Goal: Complete application form: Complete application form

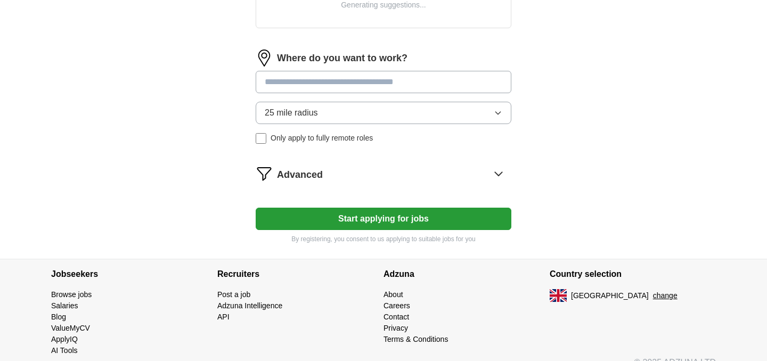
scroll to position [465, 0]
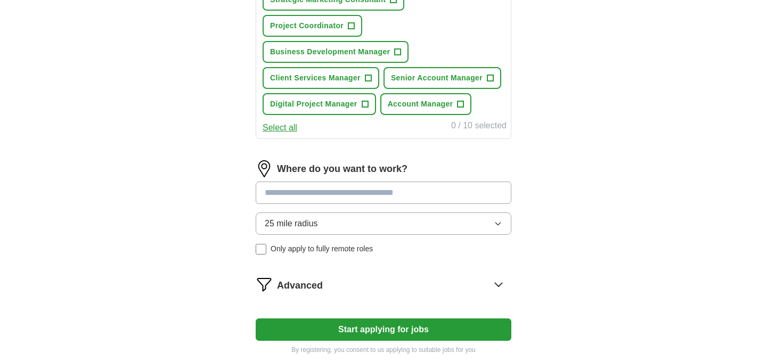
click at [292, 168] on form "**********" at bounding box center [384, 17] width 256 height 674
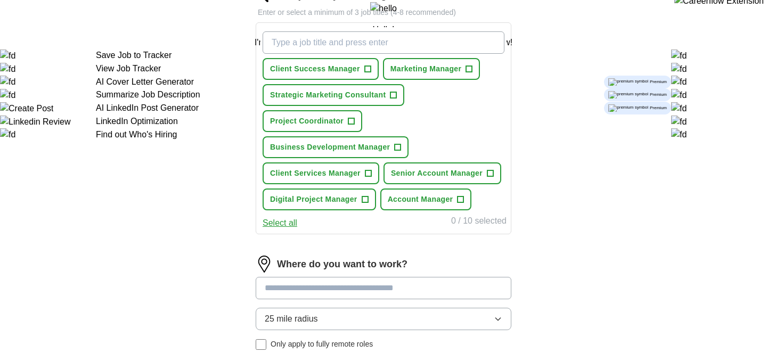
scroll to position [344, 0]
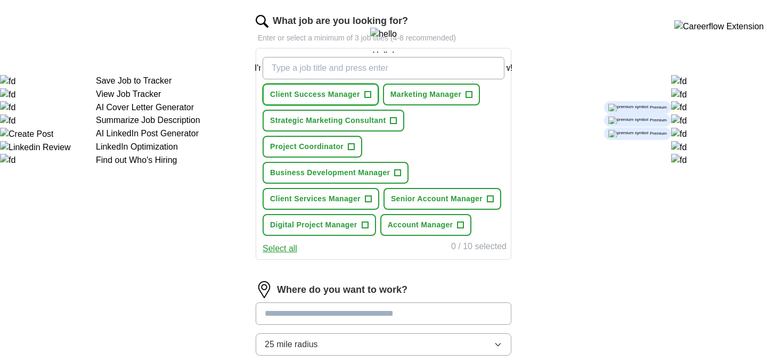
click at [369, 95] on span "+" at bounding box center [367, 95] width 6 height 9
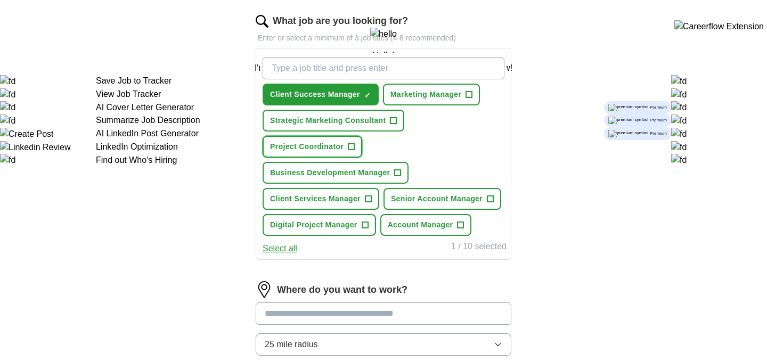
click at [348, 147] on span "+" at bounding box center [351, 147] width 6 height 9
click at [348, 170] on span "Business Development Manager" at bounding box center [330, 172] width 120 height 11
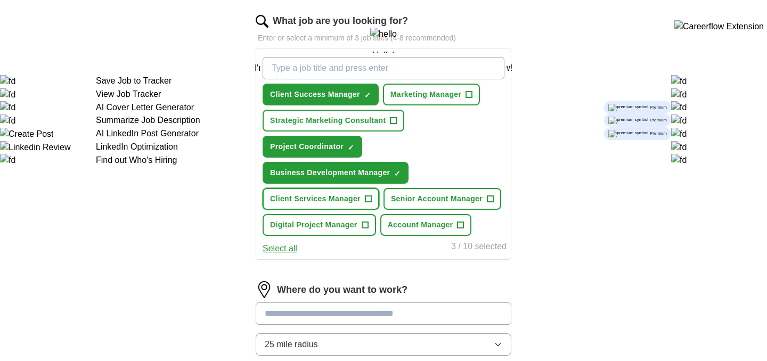
click at [347, 195] on span "Client Services Manager" at bounding box center [315, 198] width 91 height 11
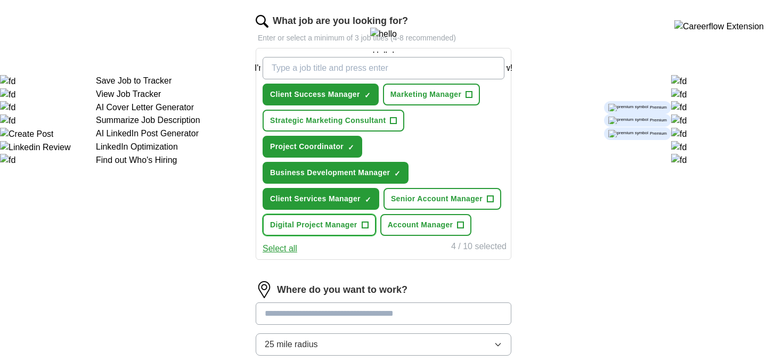
click at [344, 225] on span "Digital Project Manager" at bounding box center [313, 224] width 87 height 11
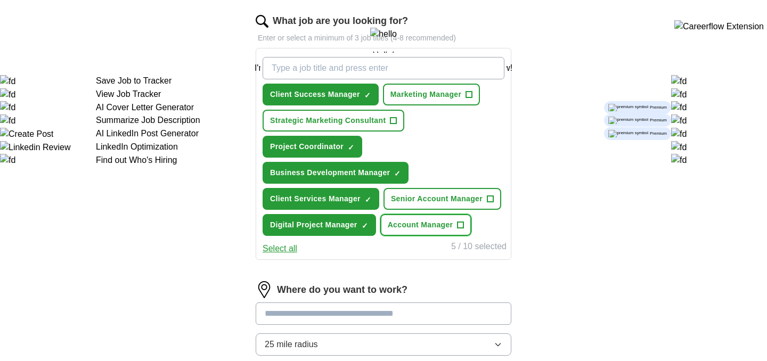
click at [438, 224] on span "Account Manager" at bounding box center [421, 224] width 66 height 11
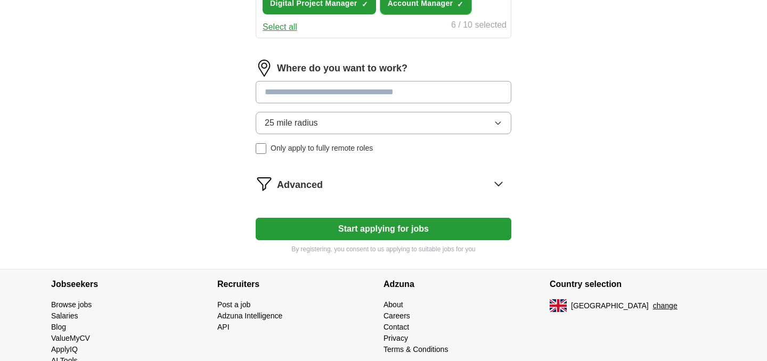
scroll to position [592, 0]
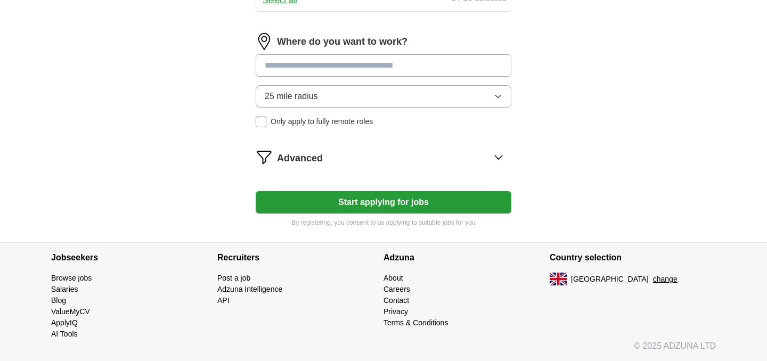
click at [315, 105] on button "25 mile radius" at bounding box center [384, 96] width 256 height 22
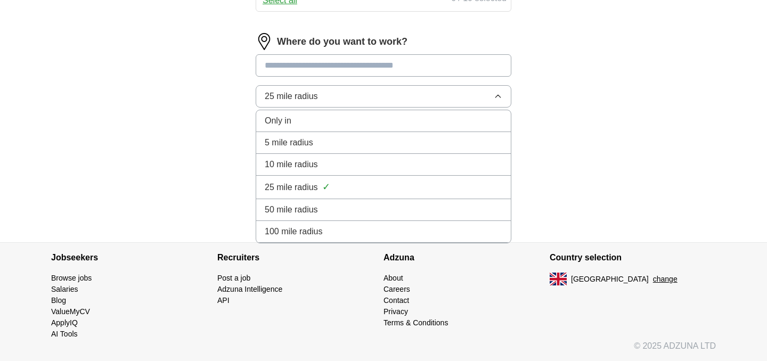
click at [307, 157] on li "10 mile radius" at bounding box center [383, 165] width 255 height 22
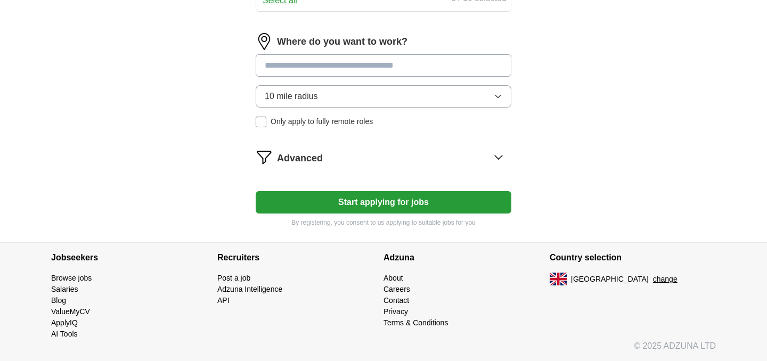
click at [308, 119] on span "Only apply to fully remote roles" at bounding box center [322, 121] width 102 height 11
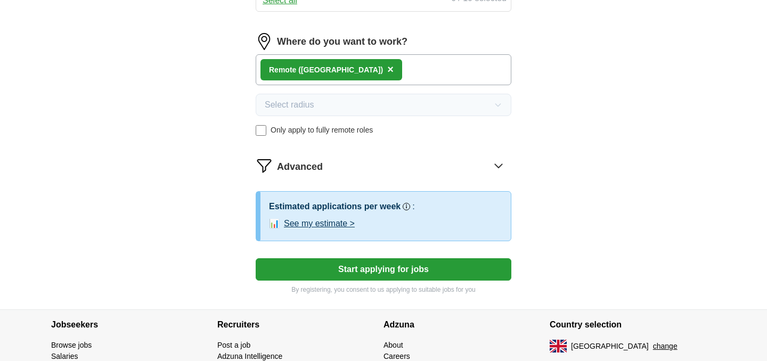
click at [333, 227] on button "See my estimate >" at bounding box center [319, 223] width 71 height 13
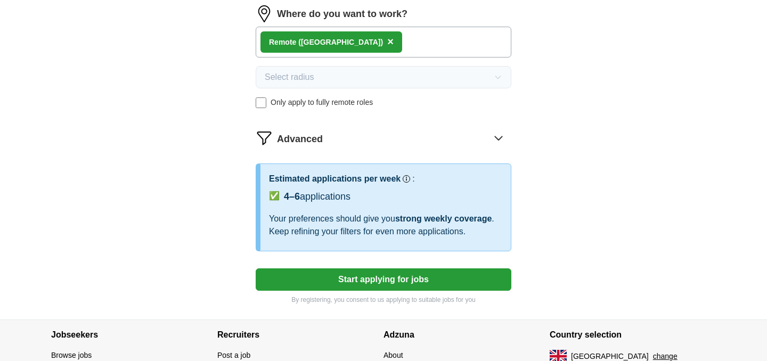
scroll to position [632, 0]
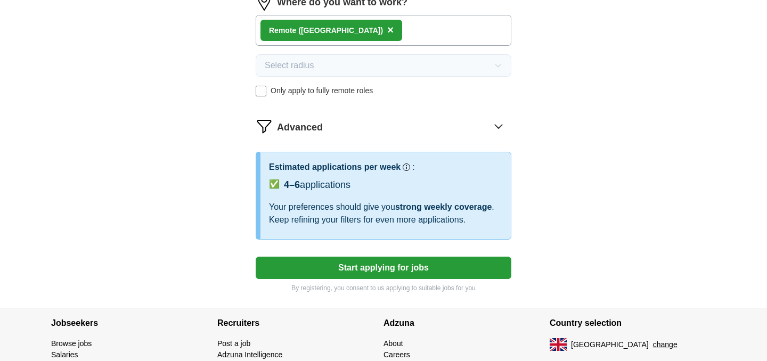
click at [335, 266] on button "Start applying for jobs" at bounding box center [384, 268] width 256 height 22
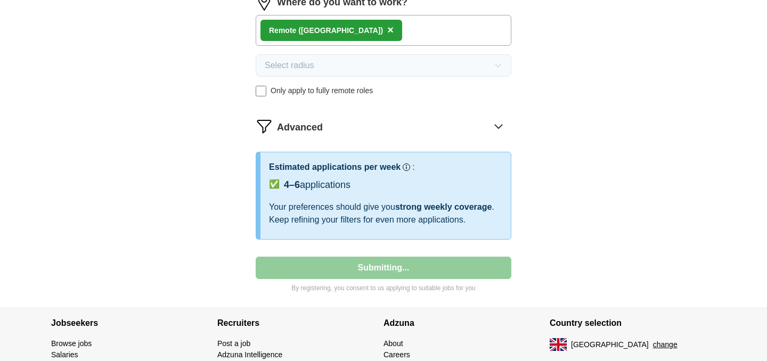
select select "**"
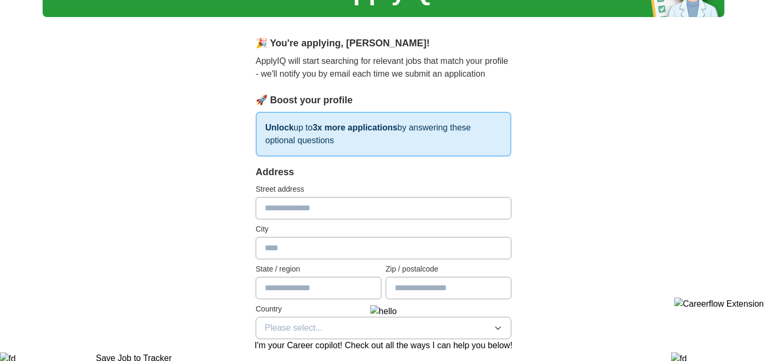
scroll to position [79, 0]
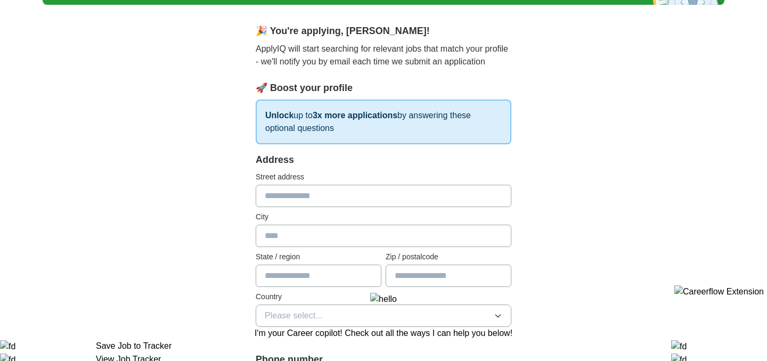
click at [323, 212] on label "City" at bounding box center [384, 216] width 256 height 11
click at [320, 196] on input "text" at bounding box center [384, 196] width 256 height 22
type input "**********"
type input "*******"
type input "******"
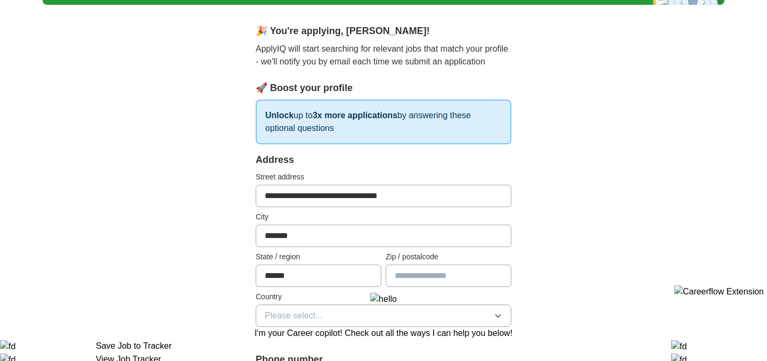
type input "******"
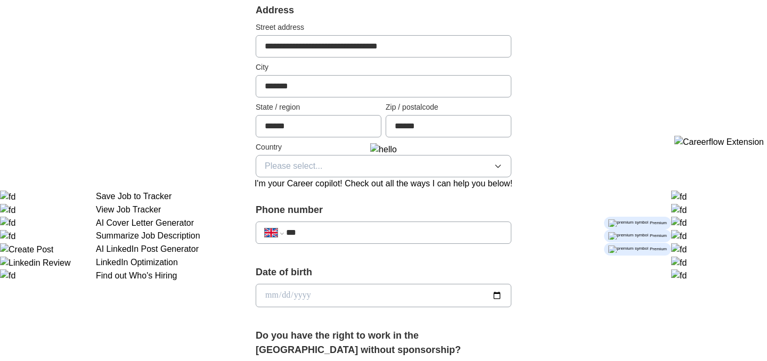
scroll to position [234, 0]
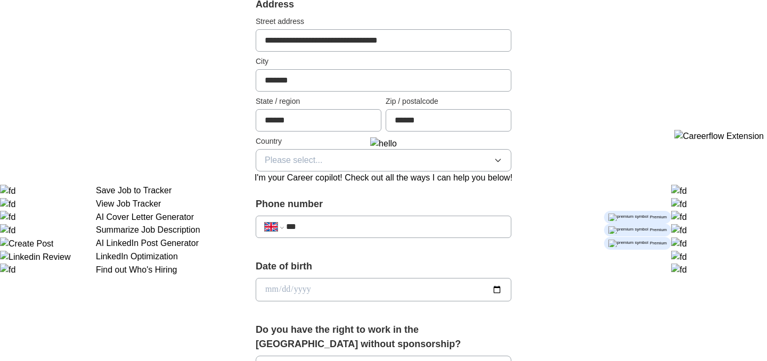
click at [372, 153] on button "Please select..." at bounding box center [384, 160] width 256 height 22
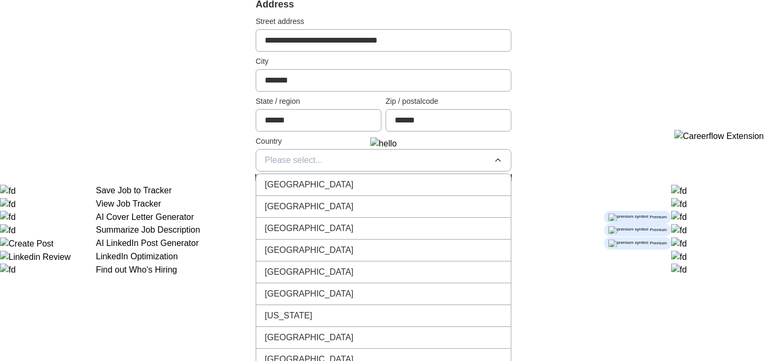
click at [321, 190] on span "[GEOGRAPHIC_DATA]" at bounding box center [309, 184] width 89 height 13
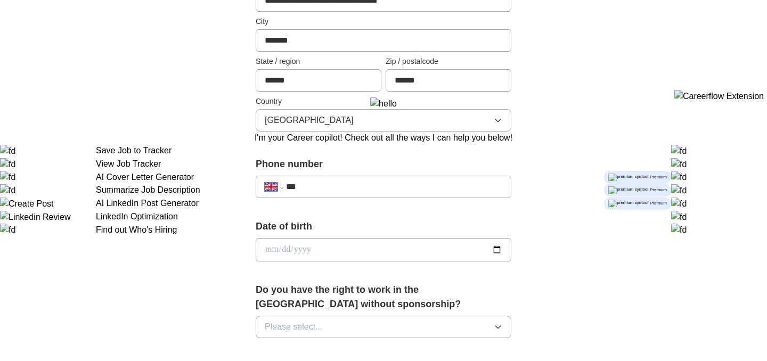
scroll to position [279, 0]
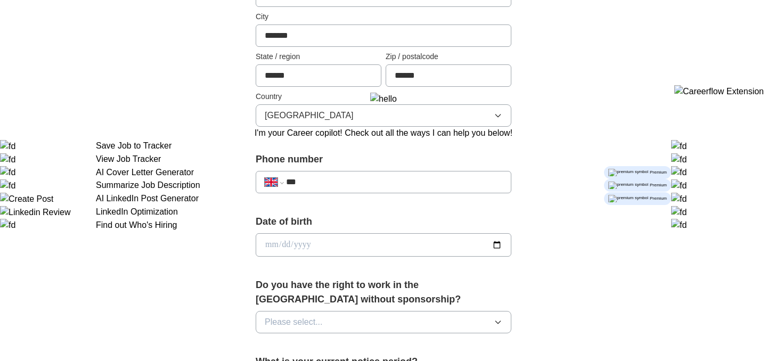
click at [325, 182] on input "***" at bounding box center [394, 182] width 216 height 13
type input "**********"
click at [329, 240] on input "date" at bounding box center [384, 244] width 256 height 23
type input "**********"
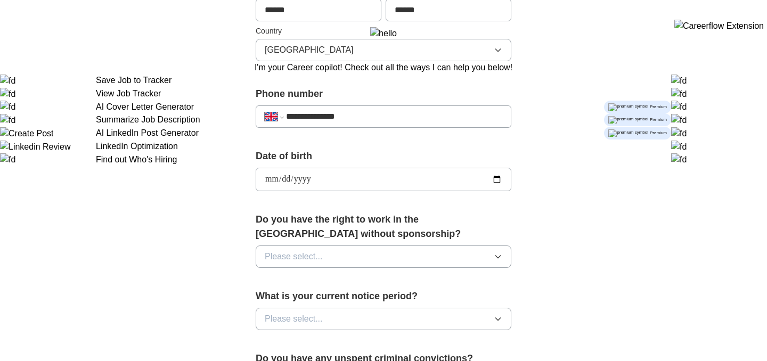
scroll to position [351, 0]
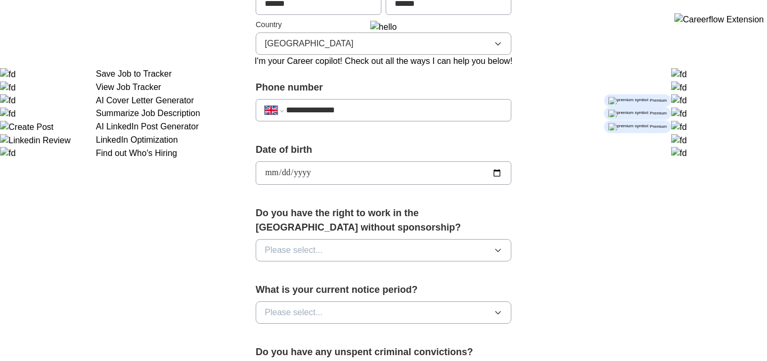
click at [328, 258] on button "Please select..." at bounding box center [384, 250] width 256 height 22
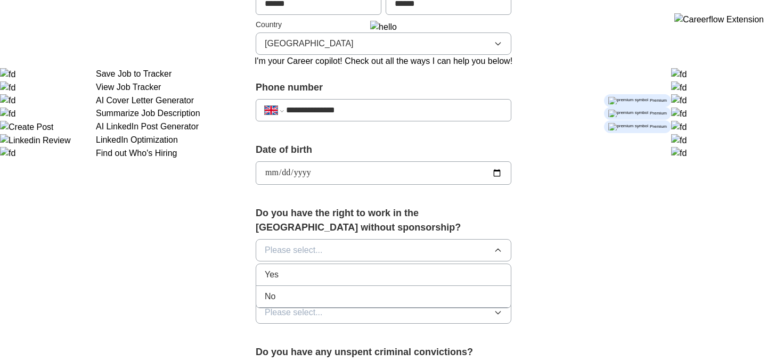
click at [322, 277] on div "Yes" at bounding box center [384, 274] width 238 height 13
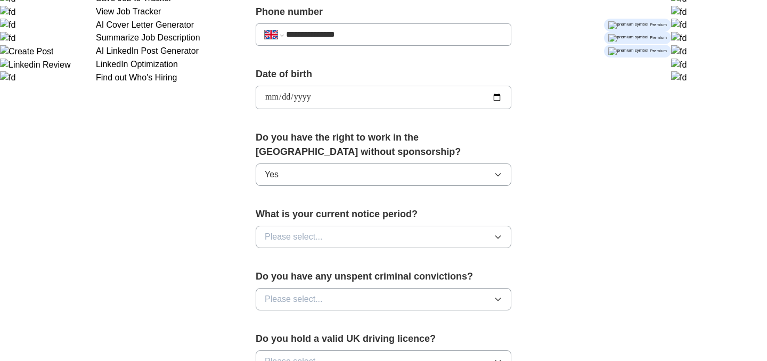
scroll to position [433, 0]
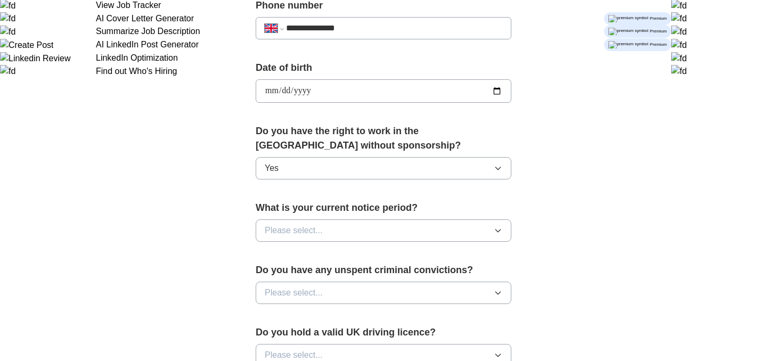
click at [316, 235] on span "Please select..." at bounding box center [294, 230] width 58 height 13
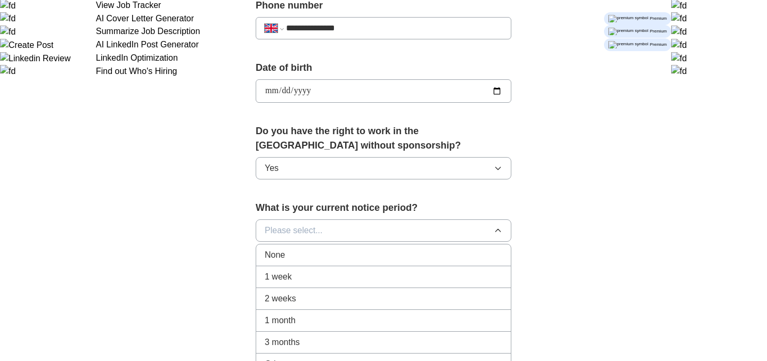
click at [312, 251] on div "None" at bounding box center [384, 255] width 238 height 13
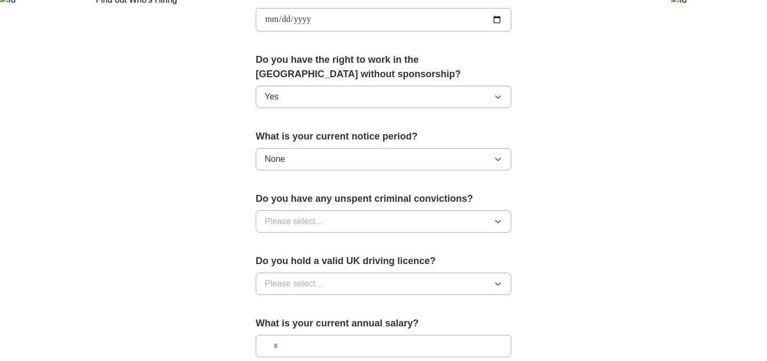
scroll to position [539, 0]
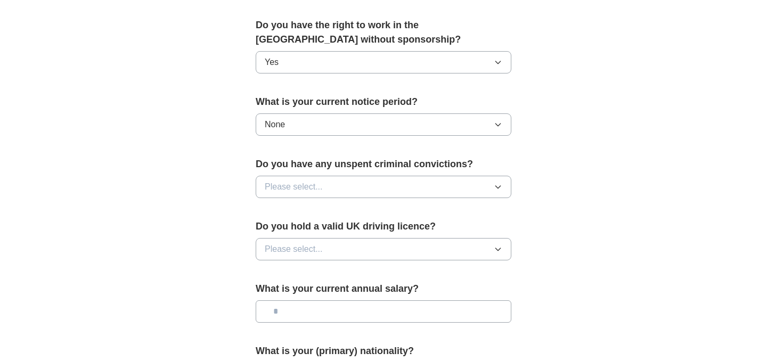
click at [322, 191] on span "Please select..." at bounding box center [294, 187] width 58 height 13
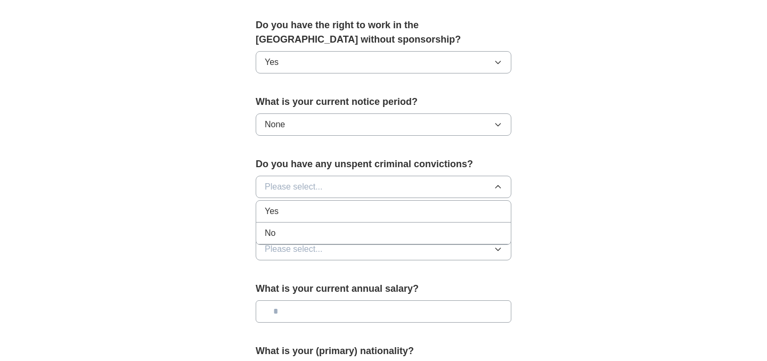
click at [311, 234] on div "No" at bounding box center [384, 233] width 238 height 13
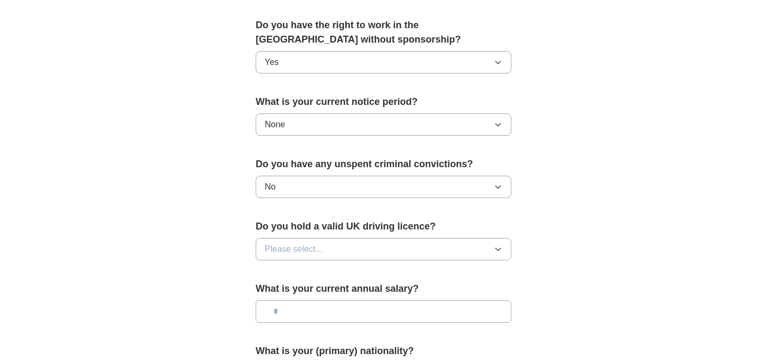
click at [310, 242] on button "Please select..." at bounding box center [384, 249] width 256 height 22
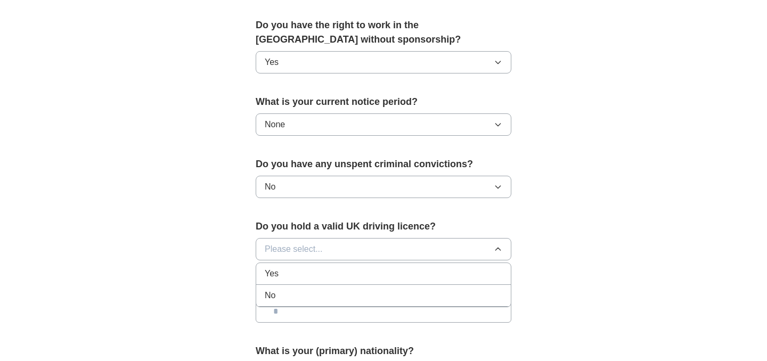
click at [301, 267] on div "Yes" at bounding box center [384, 273] width 238 height 13
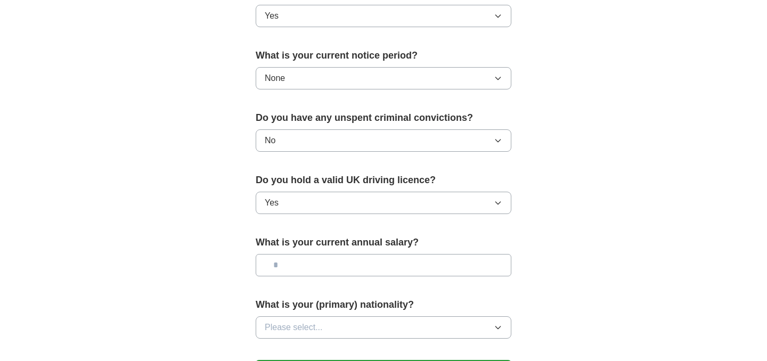
scroll to position [604, 0]
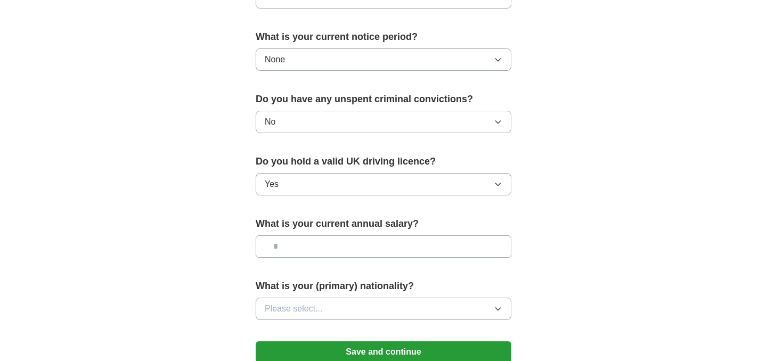
click at [309, 247] on input "text" at bounding box center [384, 246] width 256 height 22
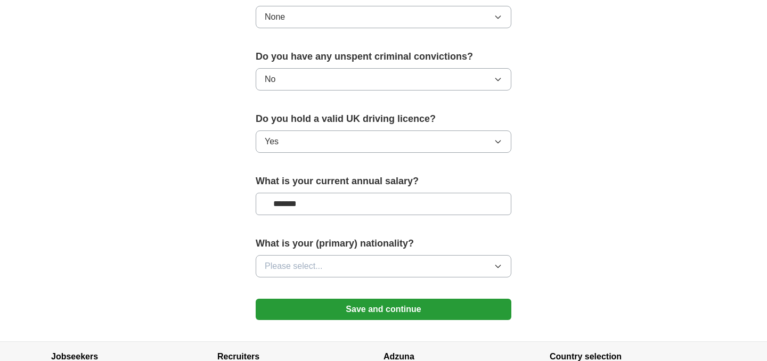
scroll to position [648, 0]
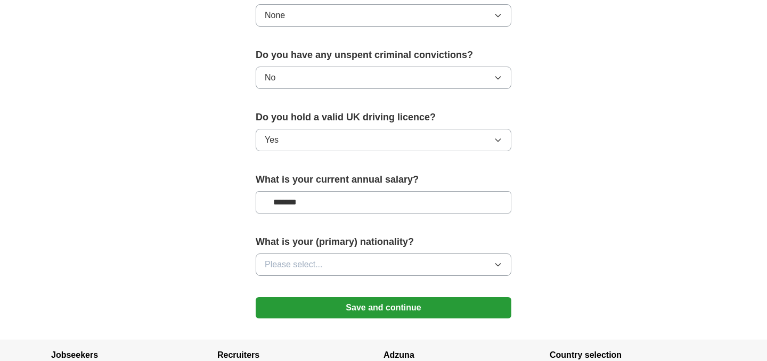
type input "*******"
click at [306, 266] on span "Please select..." at bounding box center [294, 264] width 58 height 13
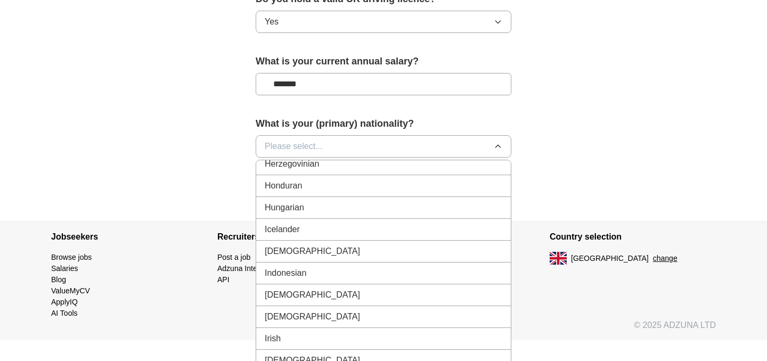
scroll to position [1693, 0]
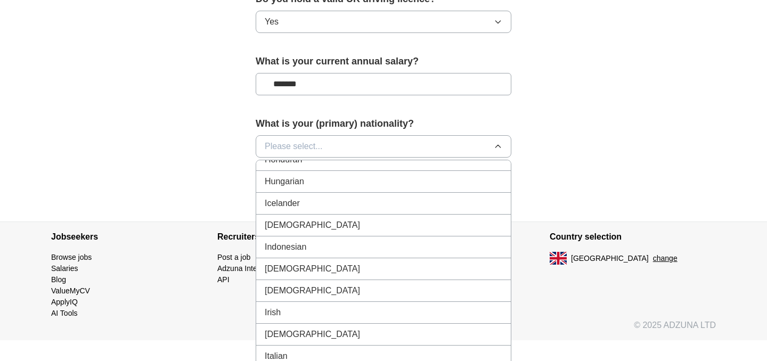
click at [305, 227] on div "[DEMOGRAPHIC_DATA]" at bounding box center [384, 225] width 238 height 13
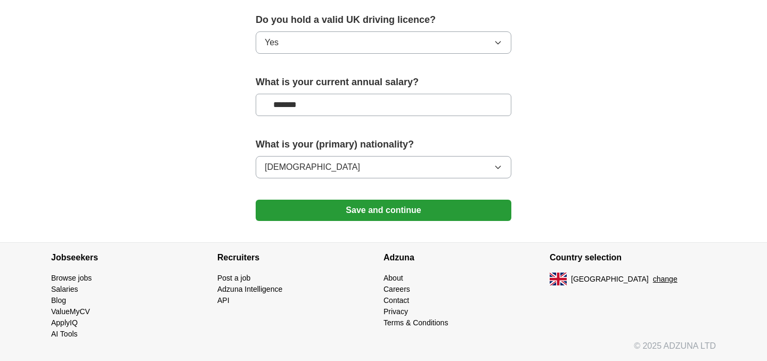
scroll to position [746, 0]
click at [318, 205] on button "Save and continue" at bounding box center [384, 210] width 256 height 21
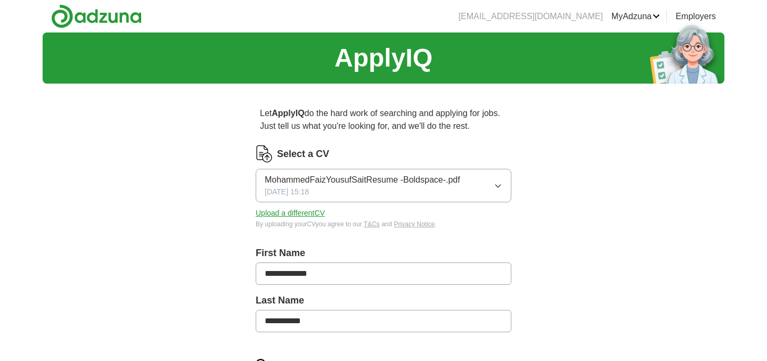
click at [499, 179] on button "MohammedFaizYousufSaitResume -Boldspace-.pdf 30/09/2025, 15:18" at bounding box center [384, 186] width 256 height 34
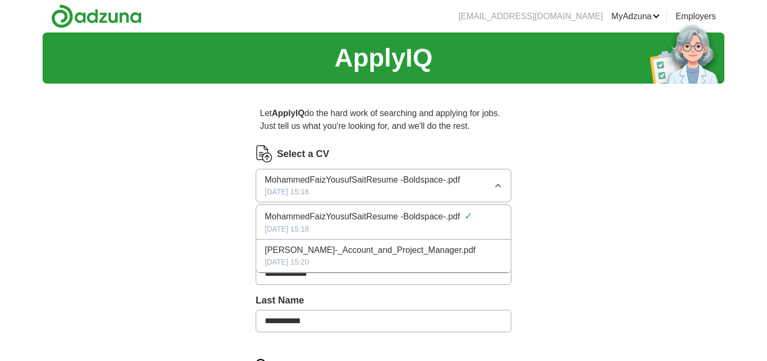
click at [436, 257] on span "Mohammed_Faiz_Yousuf_Sait_-_Account_and_Project_Manager.pdf" at bounding box center [370, 250] width 211 height 13
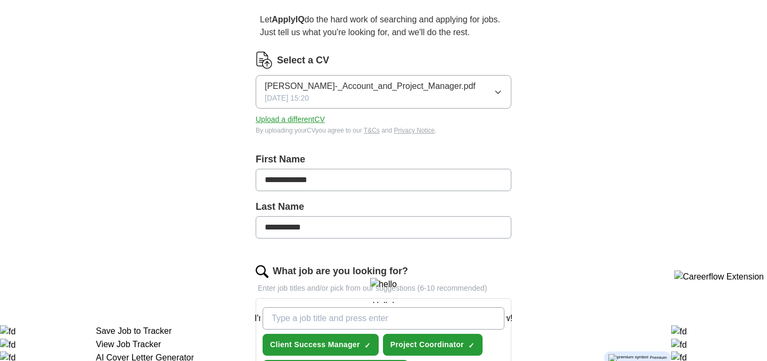
scroll to position [108, 0]
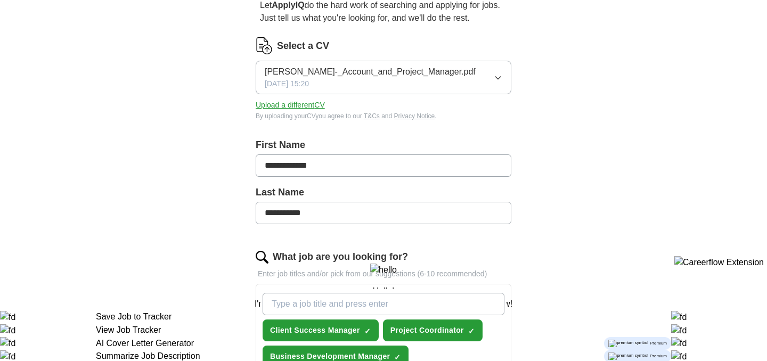
click at [299, 111] on button "Upload a different CV" at bounding box center [290, 105] width 69 height 11
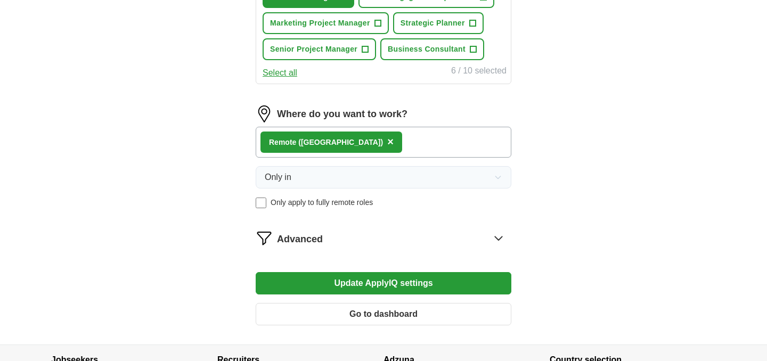
scroll to position [622, 0]
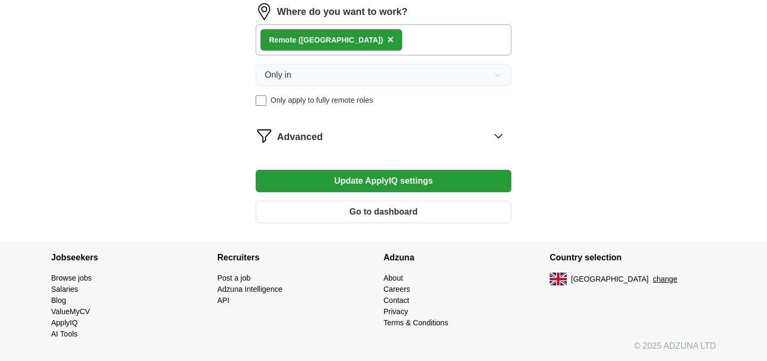
click at [377, 175] on button "Update ApplyIQ settings" at bounding box center [384, 181] width 256 height 22
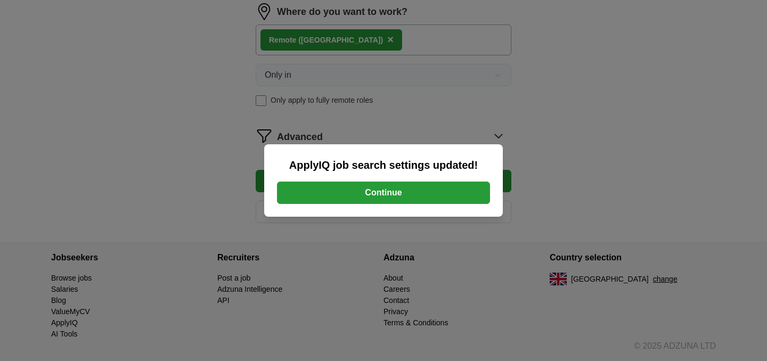
click at [376, 196] on button "Continue" at bounding box center [383, 193] width 213 height 22
